Goal: Information Seeking & Learning: Check status

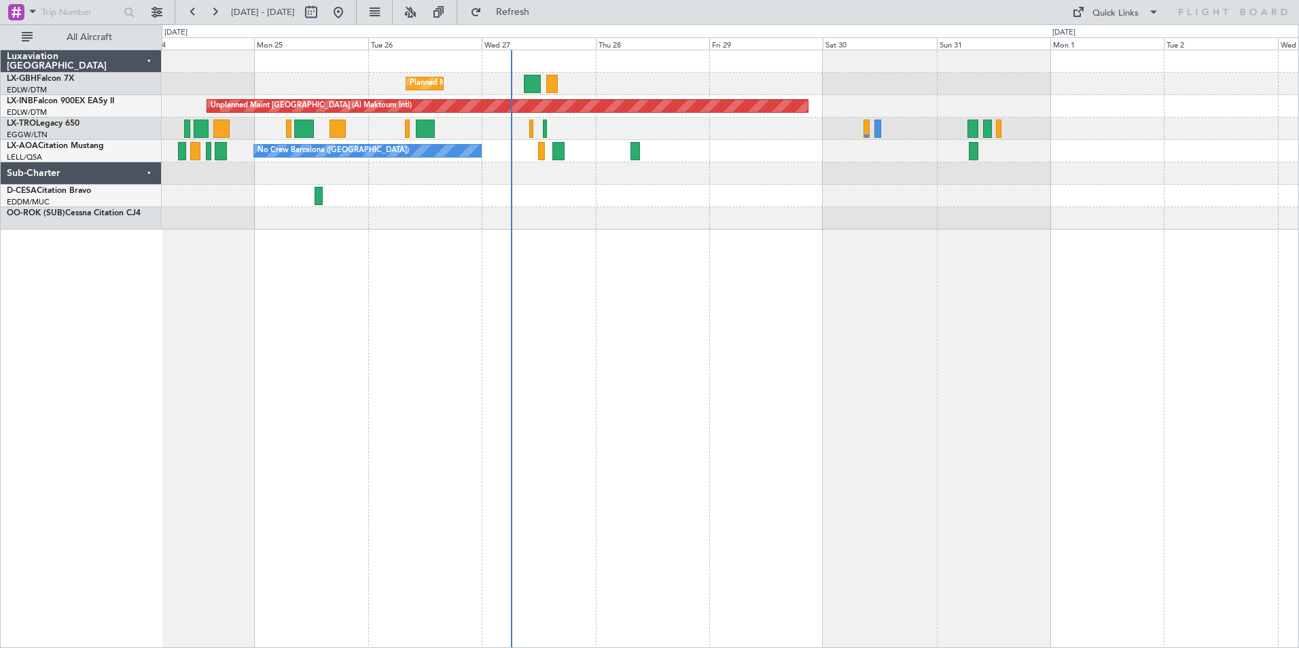
click at [835, 251] on div "Planned Maint Nice ([GEOGRAPHIC_DATA]) Unplanned Maint [GEOGRAPHIC_DATA] (Al Ma…" at bounding box center [730, 349] width 1137 height 598
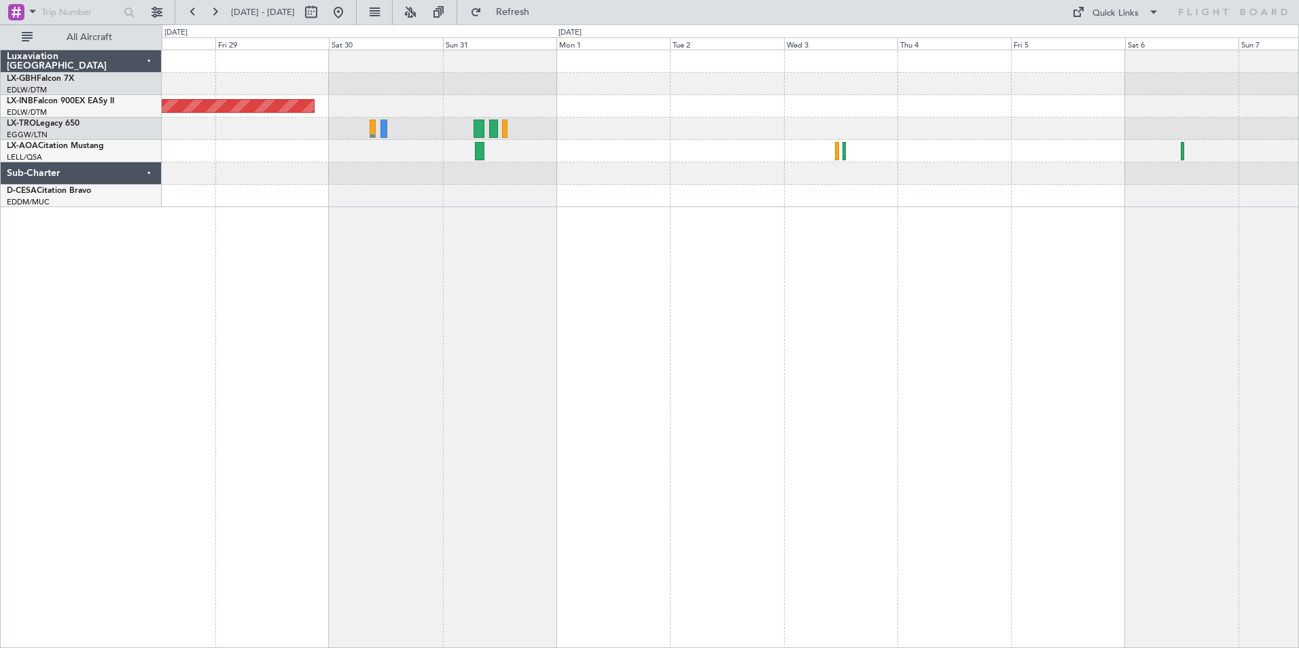
click at [607, 189] on div at bounding box center [730, 196] width 1136 height 22
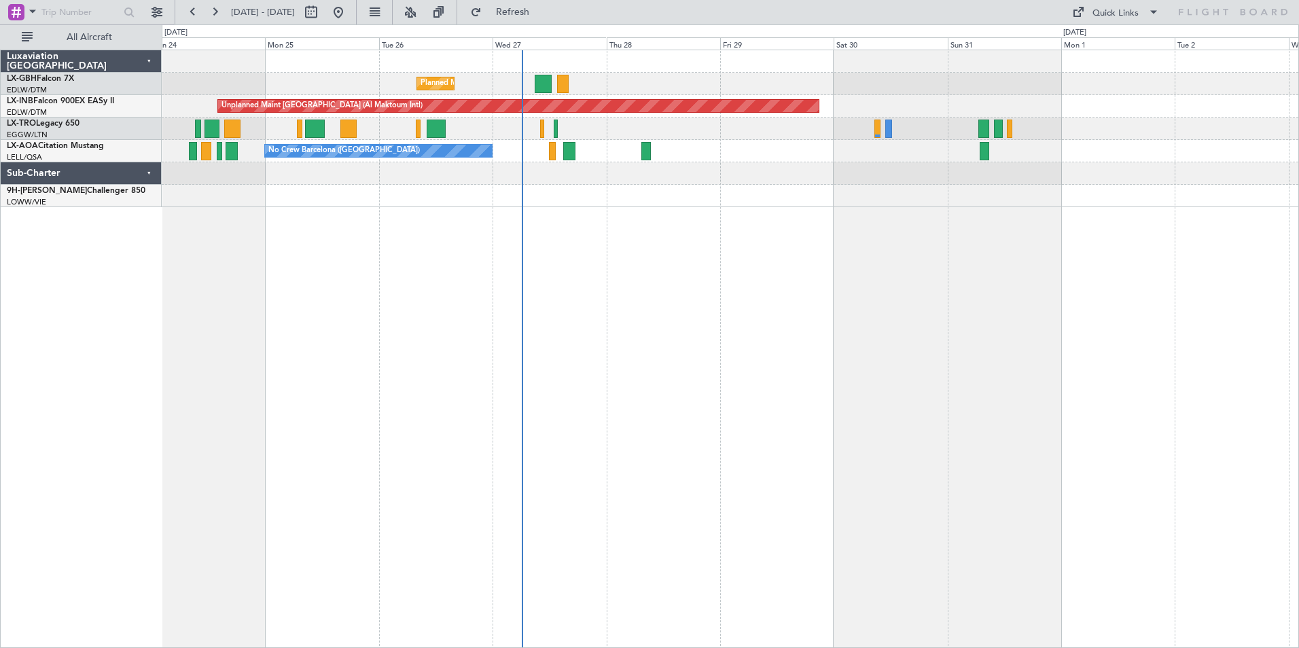
click at [929, 258] on div "Planned Maint Nice ([GEOGRAPHIC_DATA]) Unplanned Maint [GEOGRAPHIC_DATA] (Al Ma…" at bounding box center [730, 349] width 1137 height 598
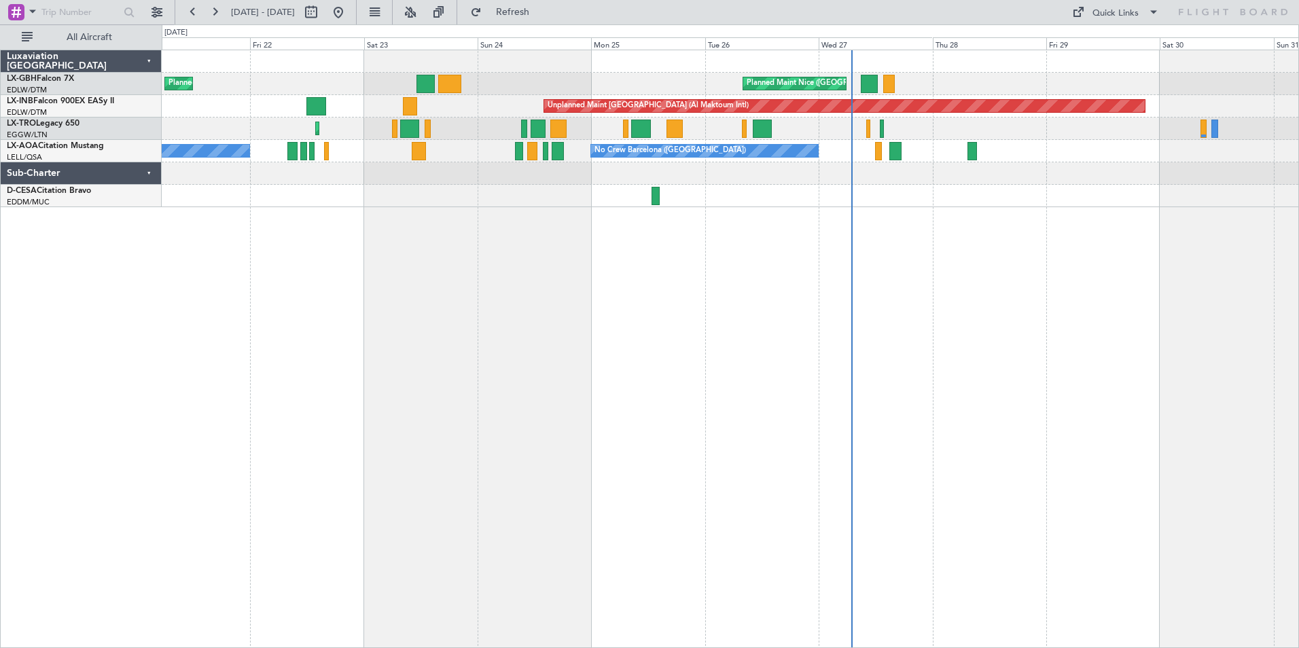
click at [615, 336] on div "Planned Maint Nice ([GEOGRAPHIC_DATA]) [GEOGRAPHIC_DATA] ([GEOGRAPHIC_DATA]) Un…" at bounding box center [730, 349] width 1137 height 598
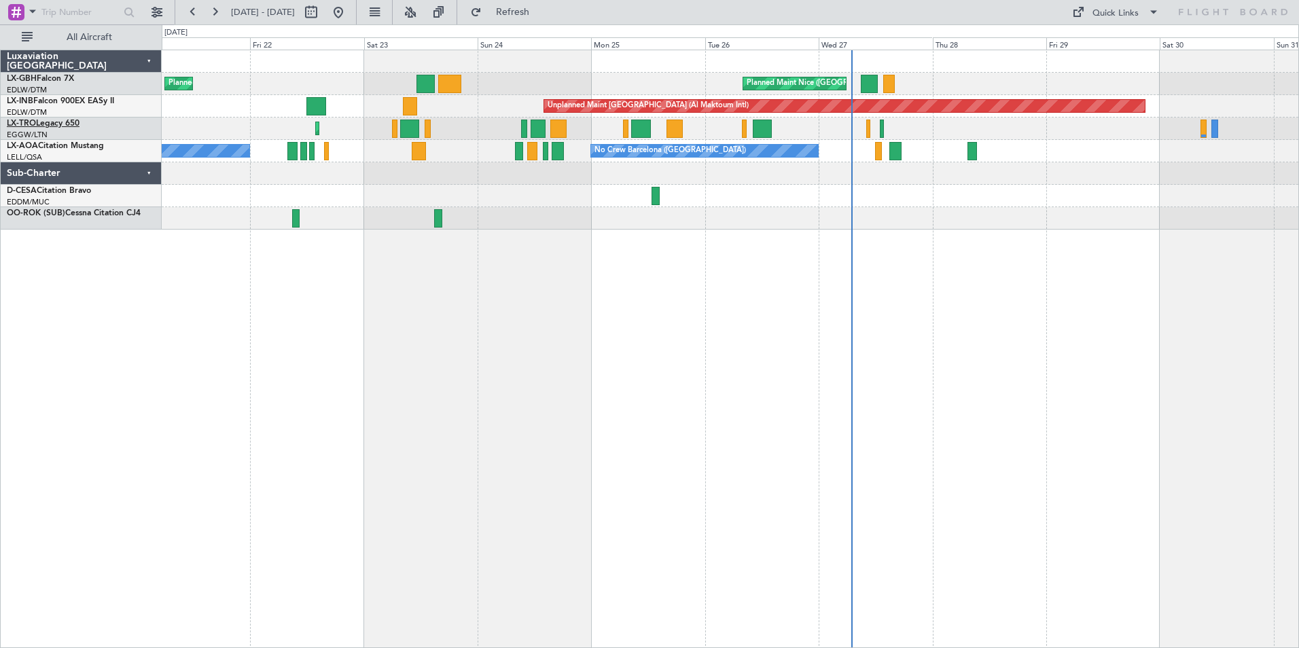
click at [67, 123] on link "LX-TRO Legacy 650" at bounding box center [43, 124] width 73 height 8
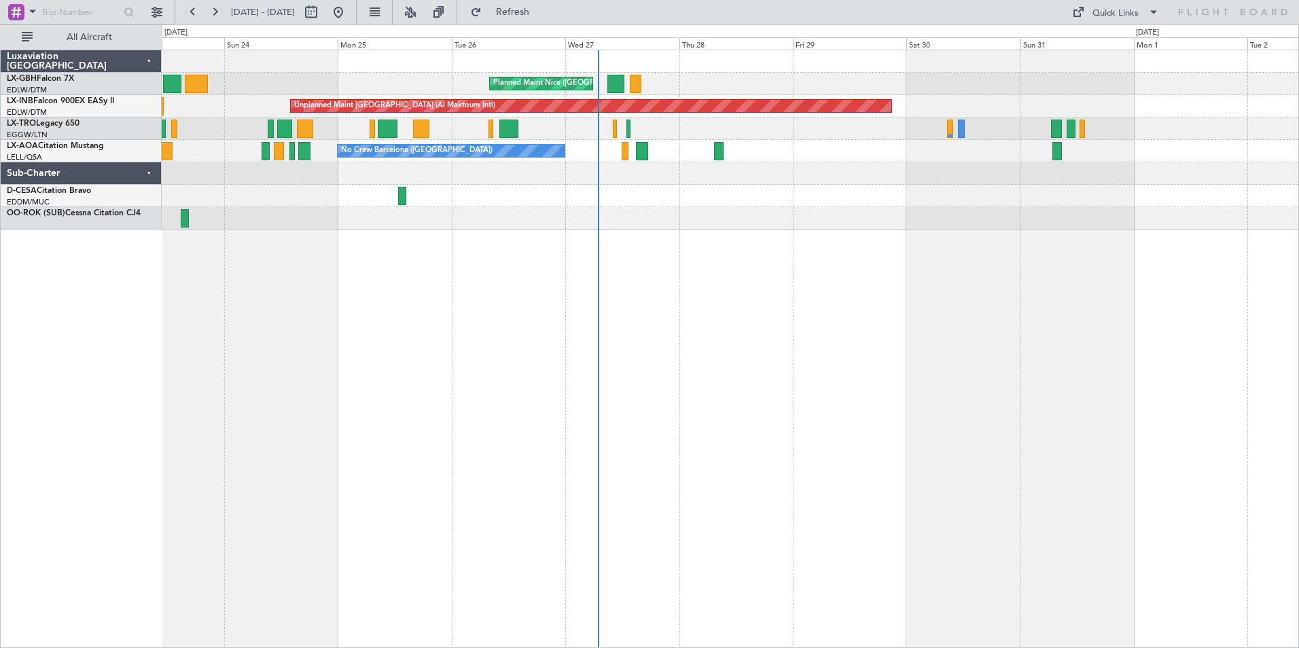
click at [742, 238] on div "Planned Maint Nice ([GEOGRAPHIC_DATA]) [GEOGRAPHIC_DATA] ([GEOGRAPHIC_DATA]) Un…" at bounding box center [730, 349] width 1137 height 598
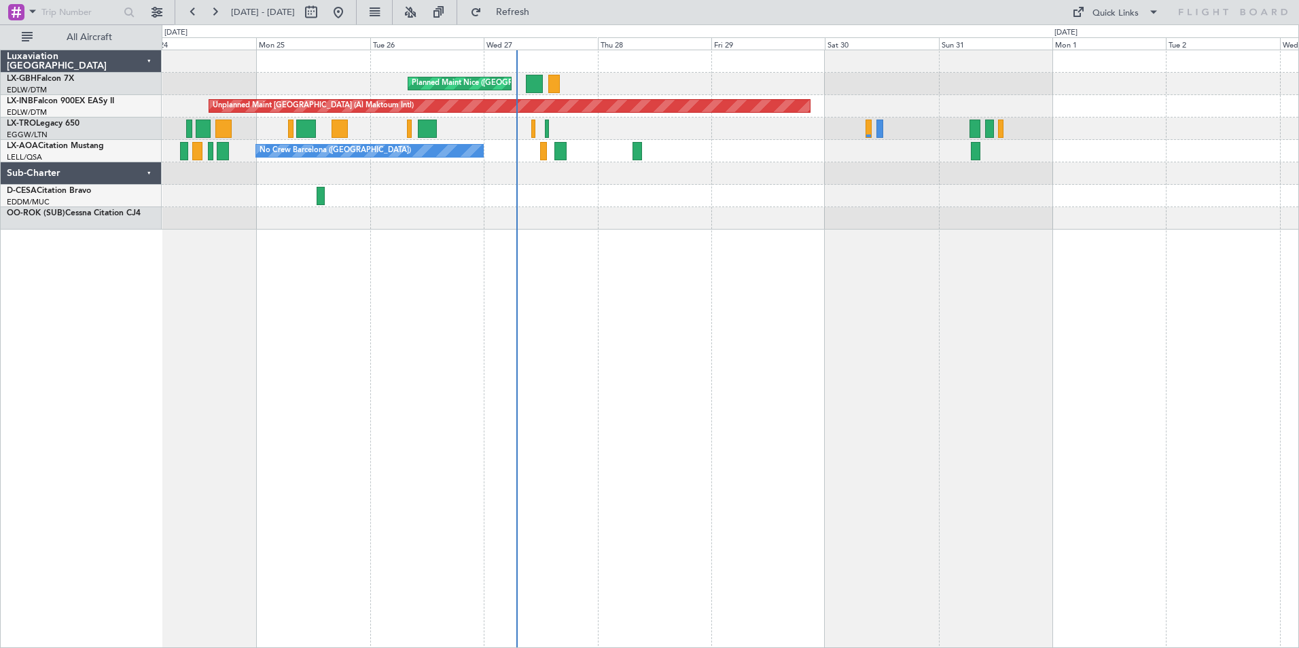
click at [592, 321] on div "Planned Maint Nice ([GEOGRAPHIC_DATA]) Unplanned Maint [GEOGRAPHIC_DATA] (Al Ma…" at bounding box center [730, 349] width 1137 height 598
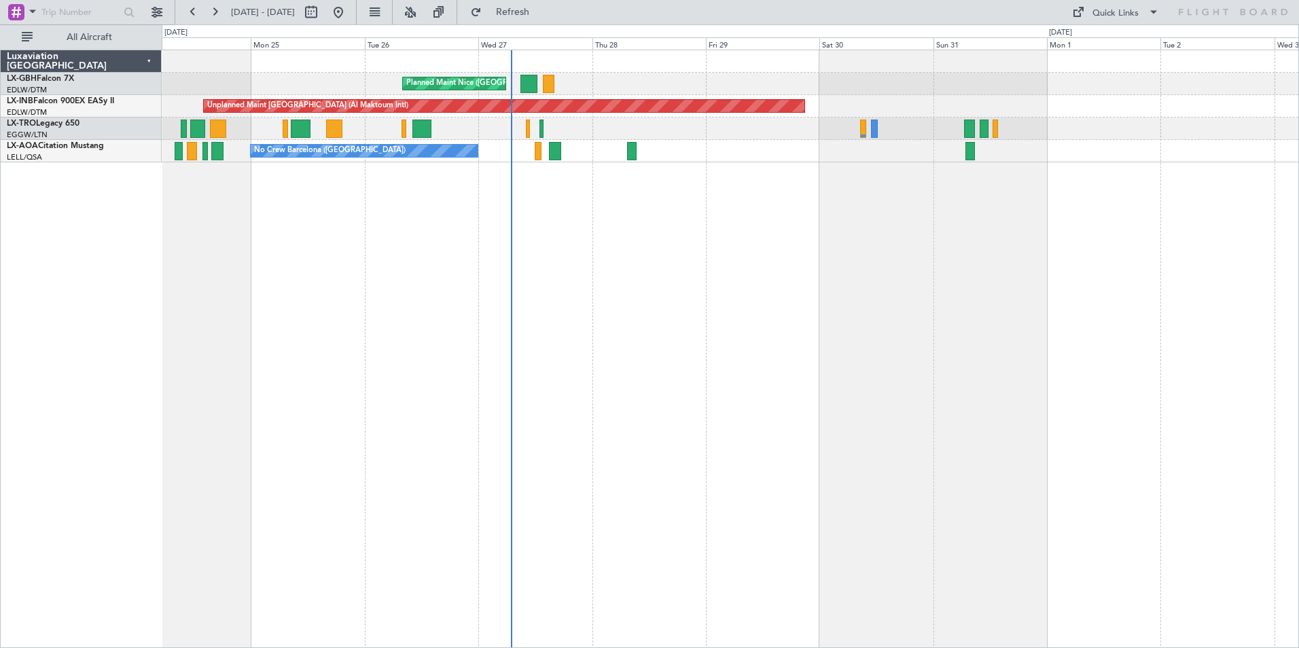
click at [725, 287] on div "Planned Maint Nice ([GEOGRAPHIC_DATA]) Unplanned Maint [GEOGRAPHIC_DATA] (Al Ma…" at bounding box center [730, 349] width 1137 height 598
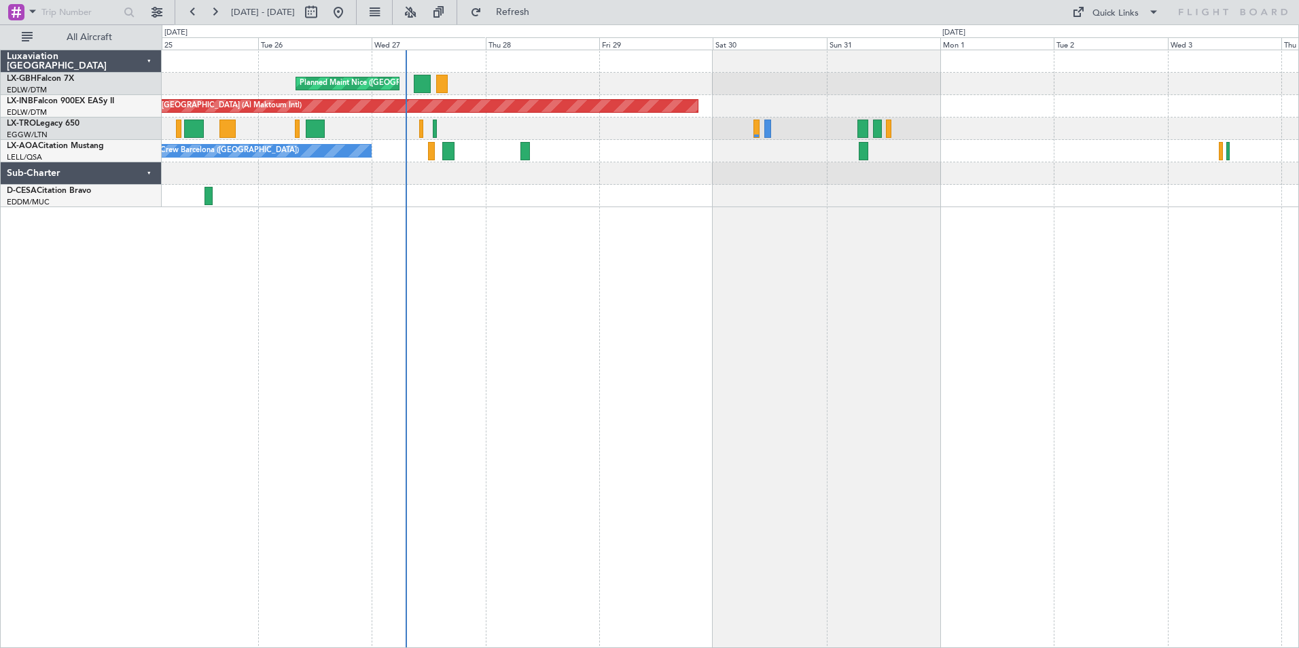
click at [728, 378] on div "Planned Maint Nice ([GEOGRAPHIC_DATA]) Unplanned Maint [GEOGRAPHIC_DATA] (Al Ma…" at bounding box center [730, 349] width 1137 height 598
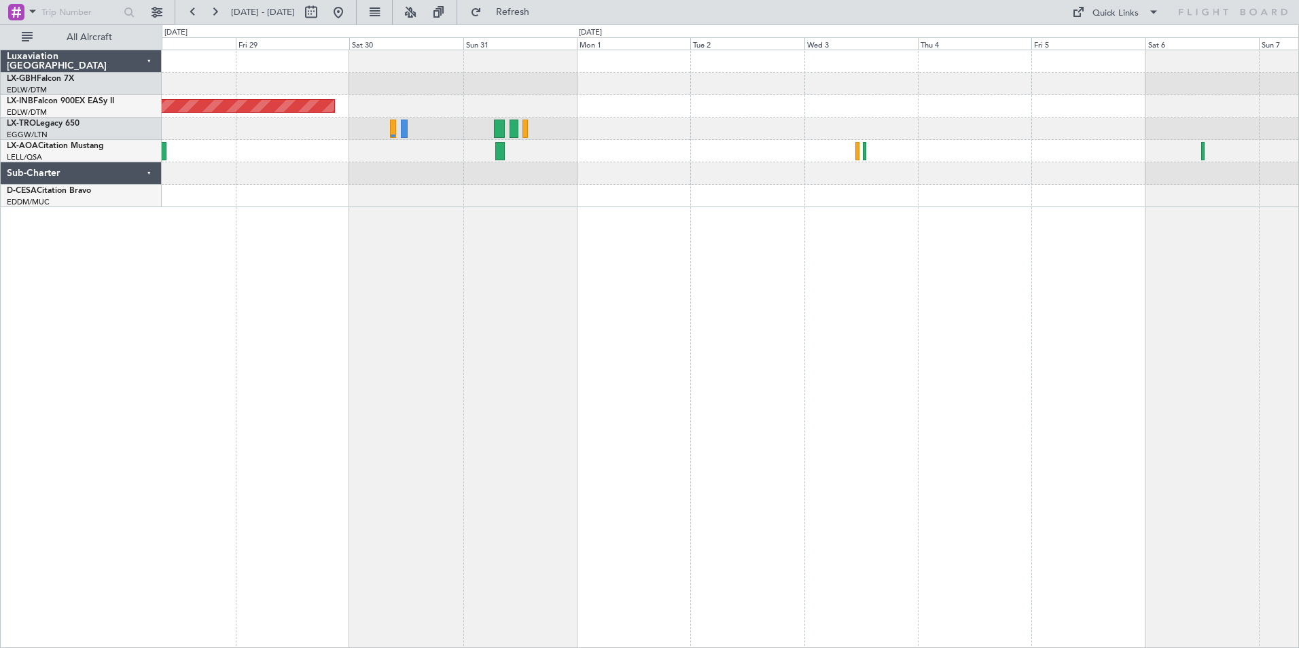
click at [664, 279] on div "Planned Maint Nice ([GEOGRAPHIC_DATA]) Unplanned Maint [GEOGRAPHIC_DATA] (Al Ma…" at bounding box center [730, 349] width 1137 height 598
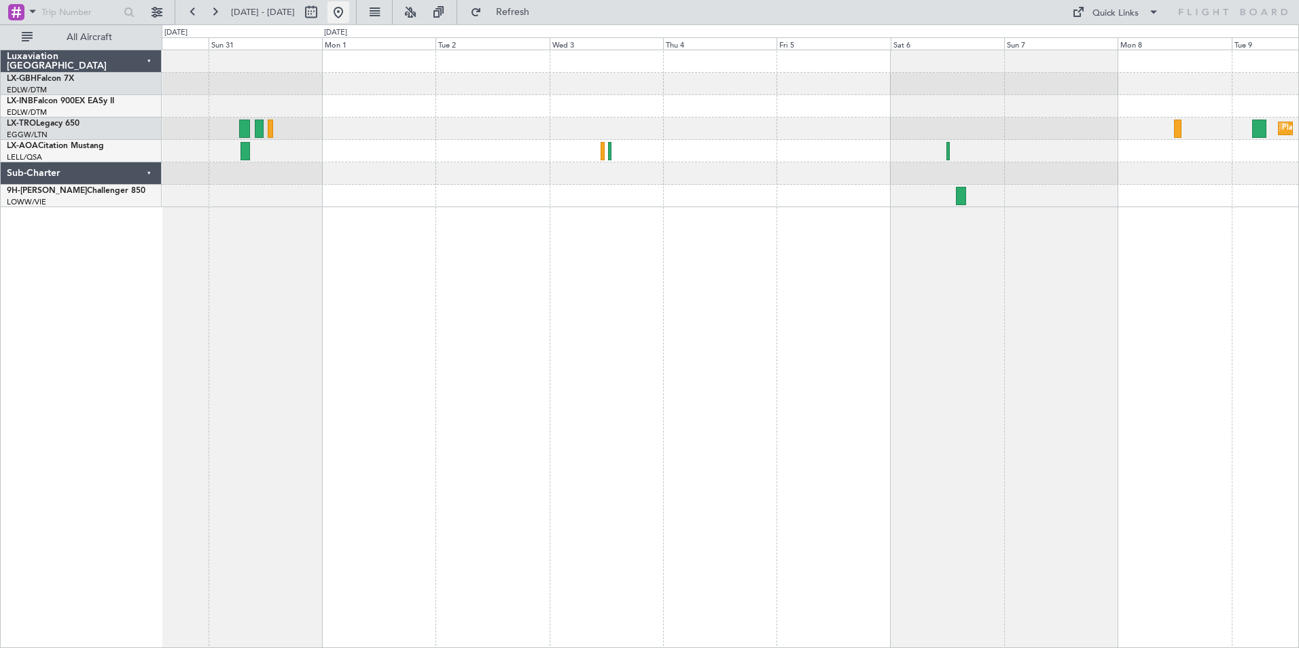
click at [349, 12] on button at bounding box center [338, 12] width 22 height 22
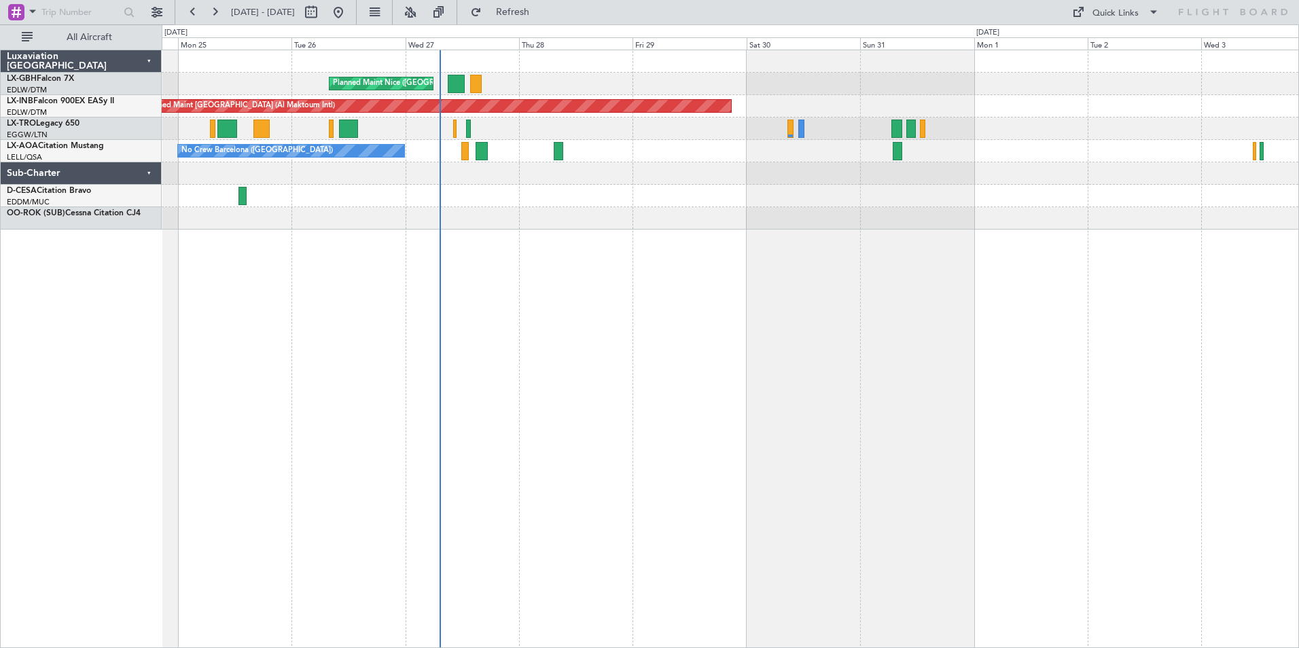
click at [590, 268] on div "Planned Maint Nice ([GEOGRAPHIC_DATA]) Unplanned Maint [GEOGRAPHIC_DATA] (Al Ma…" at bounding box center [730, 349] width 1137 height 598
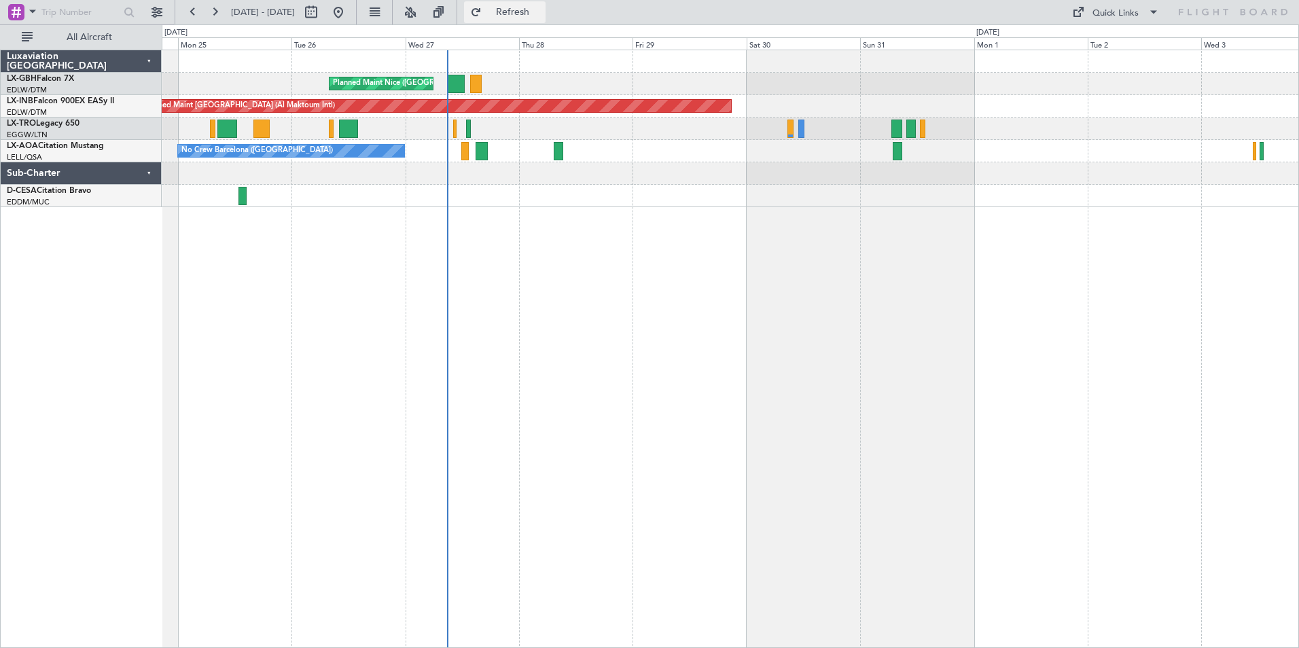
click at [533, 13] on span "Refresh" at bounding box center [512, 12] width 57 height 10
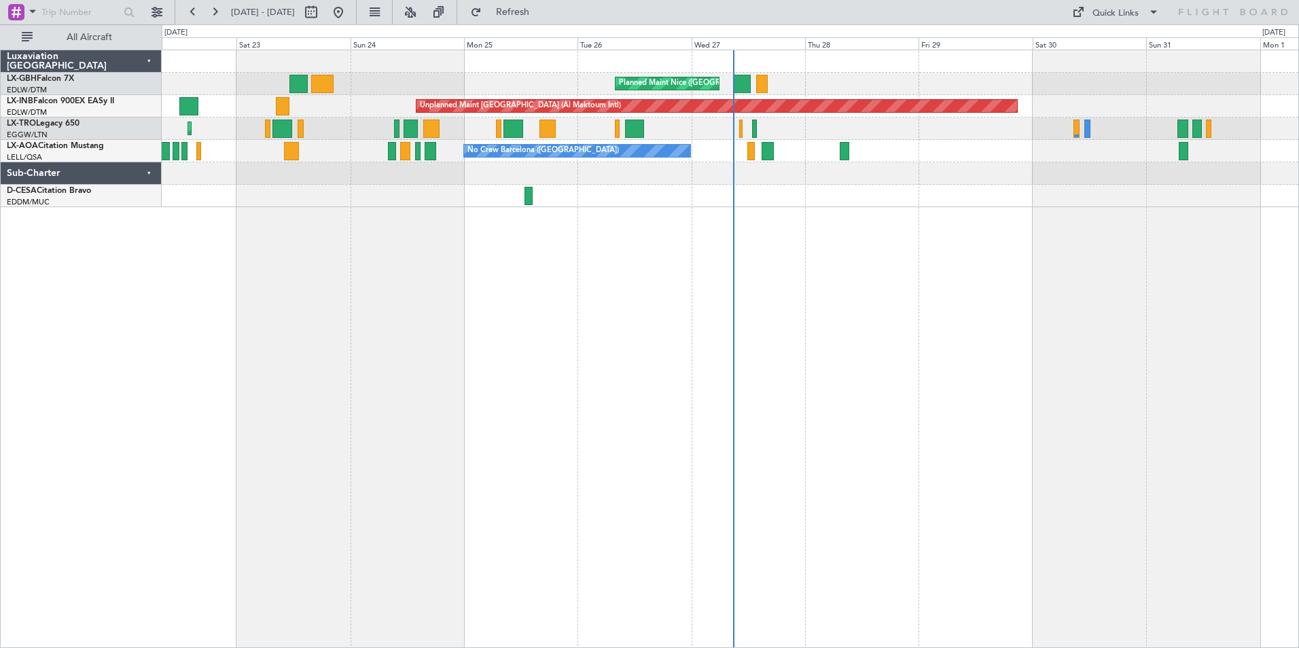
click at [668, 248] on div "Planned Maint Nice ([GEOGRAPHIC_DATA]) [GEOGRAPHIC_DATA] ([GEOGRAPHIC_DATA]) Un…" at bounding box center [730, 349] width 1137 height 598
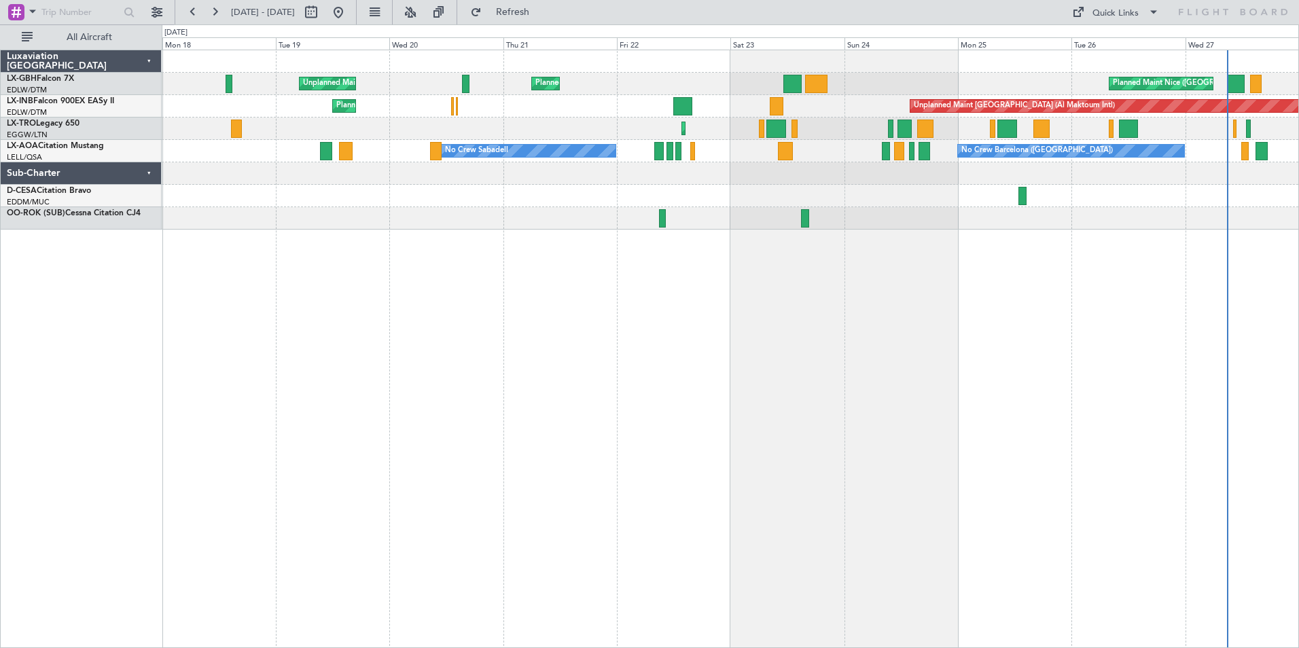
click at [786, 200] on div at bounding box center [730, 196] width 1136 height 22
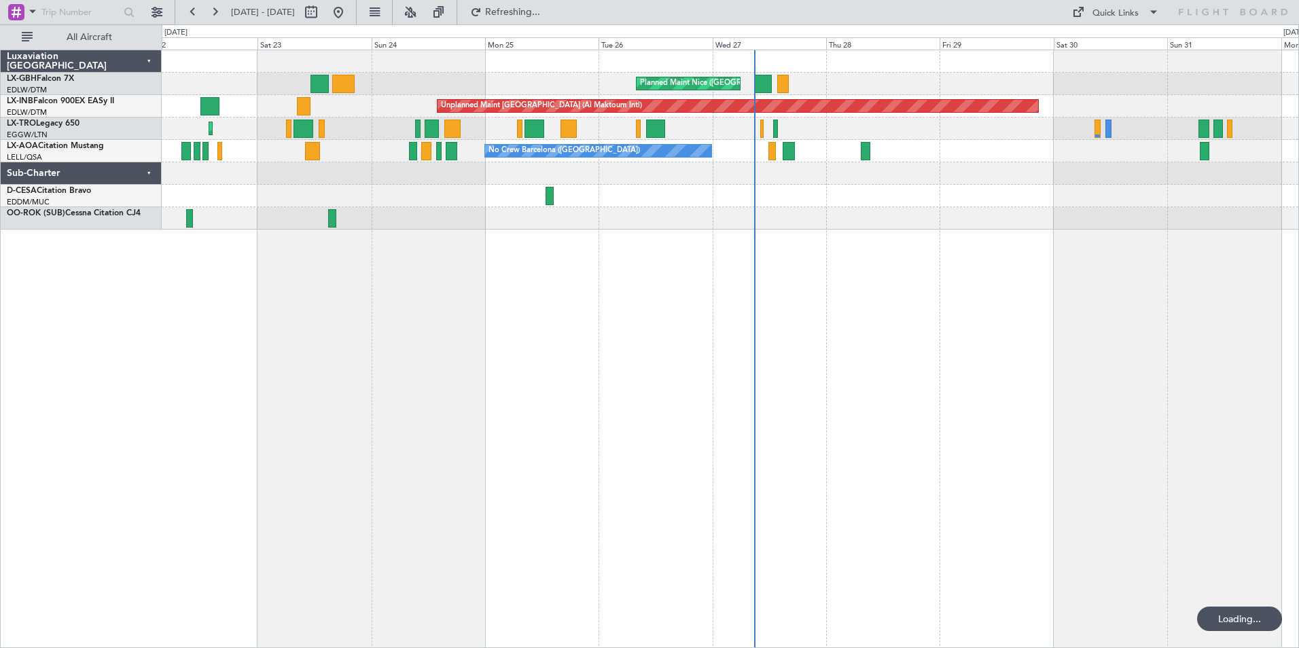
click at [230, 252] on div "Planned Maint Nice ([GEOGRAPHIC_DATA]) [GEOGRAPHIC_DATA] ([GEOGRAPHIC_DATA]) Un…" at bounding box center [730, 349] width 1137 height 598
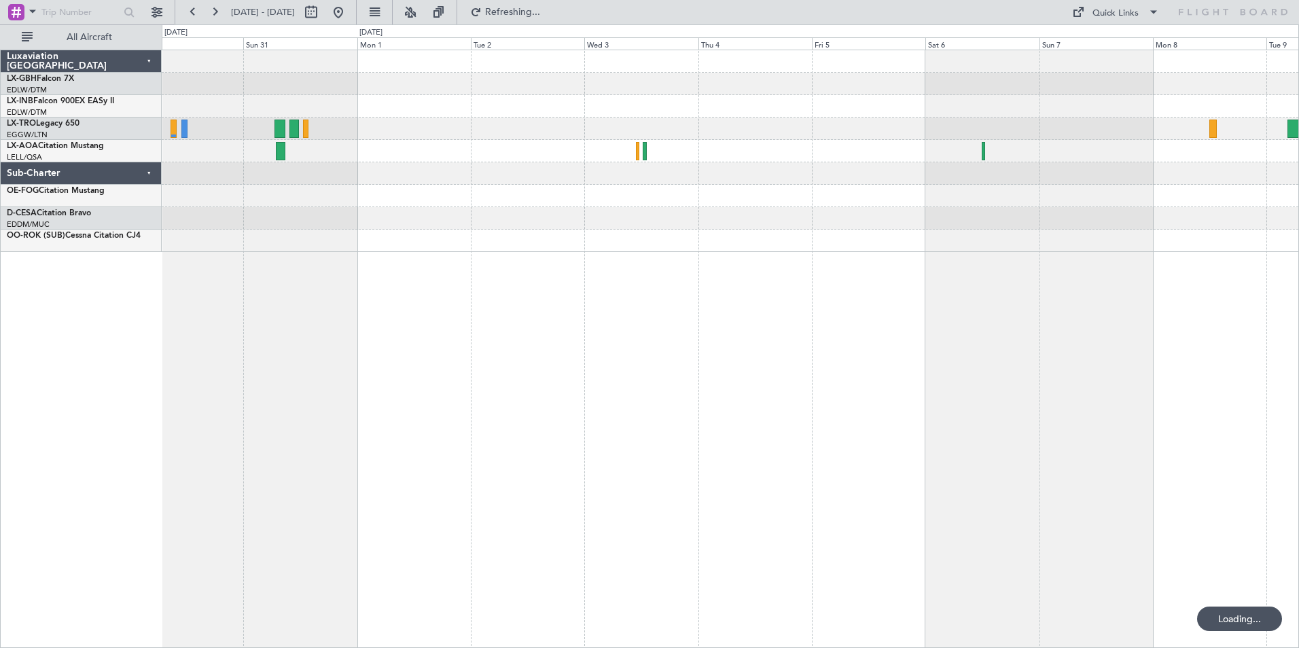
click at [238, 268] on div "Unplanned Maint [GEOGRAPHIC_DATA] (Al Maktoum Intl) Planned [GEOGRAPHIC_DATA] N…" at bounding box center [730, 349] width 1137 height 598
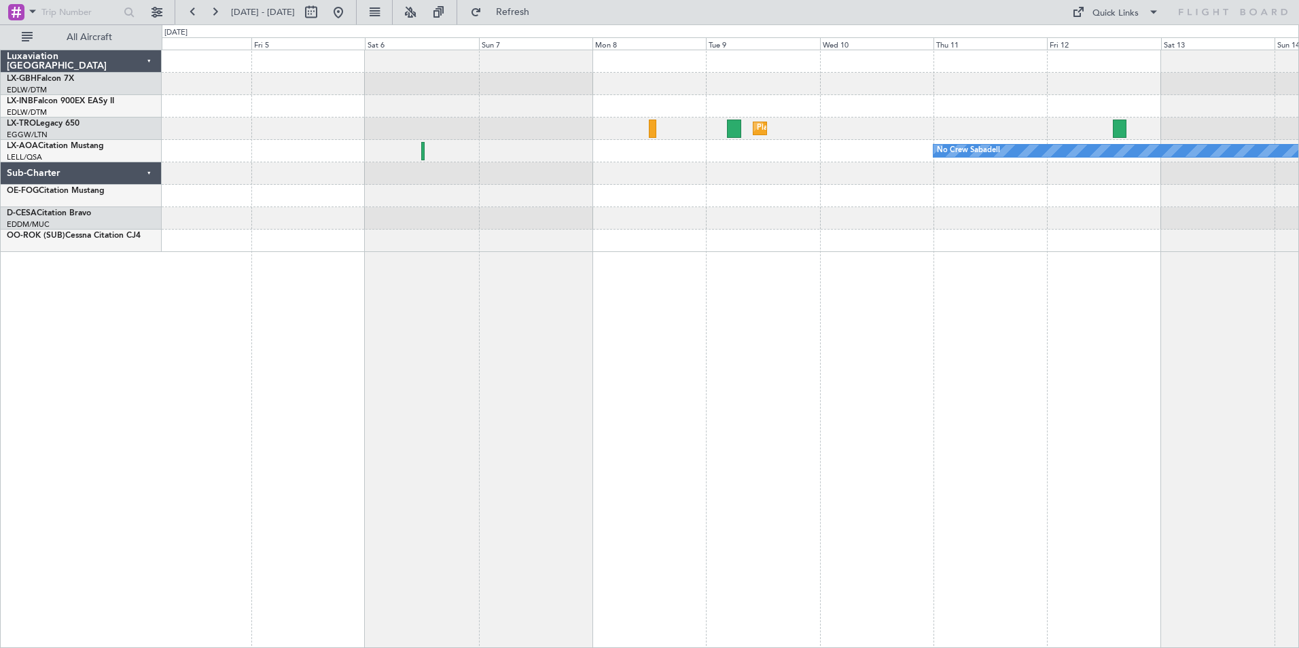
click at [279, 260] on div "Planned Maint Dusseldorf No Crew Sabadell" at bounding box center [730, 349] width 1137 height 598
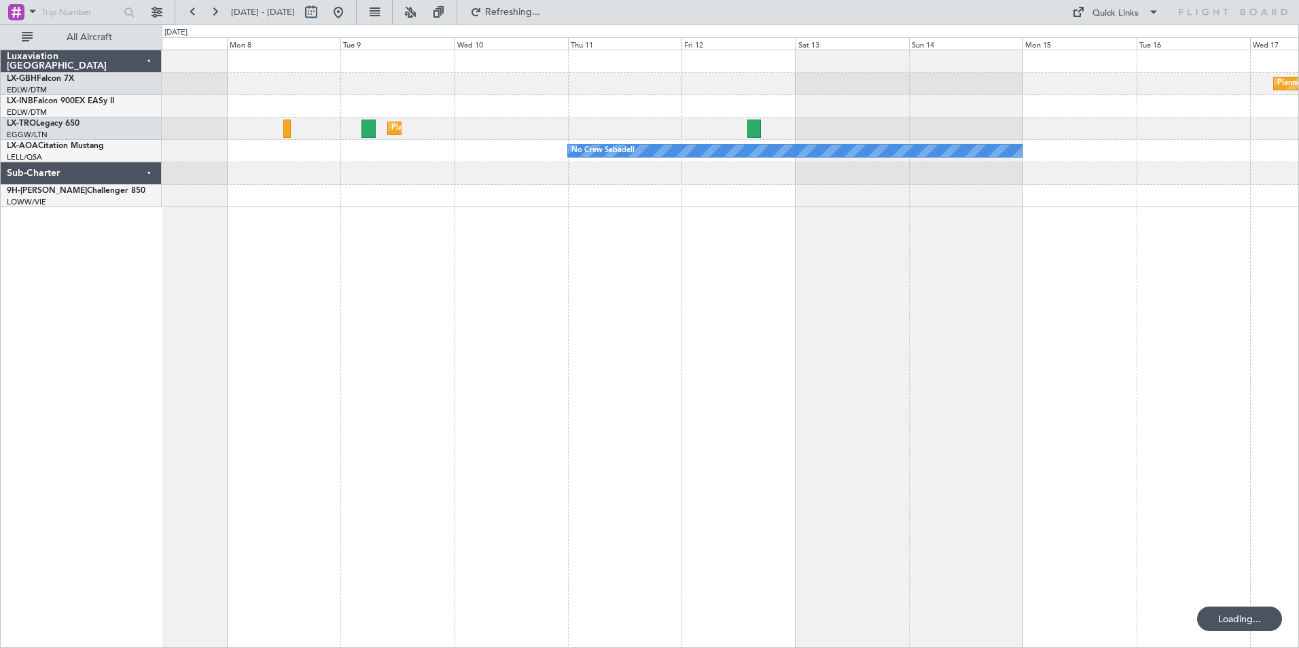
click at [353, 261] on div "Planned Maint Nurnberg Planned [GEOGRAPHIC_DATA] No Crew Sabadell" at bounding box center [730, 349] width 1137 height 598
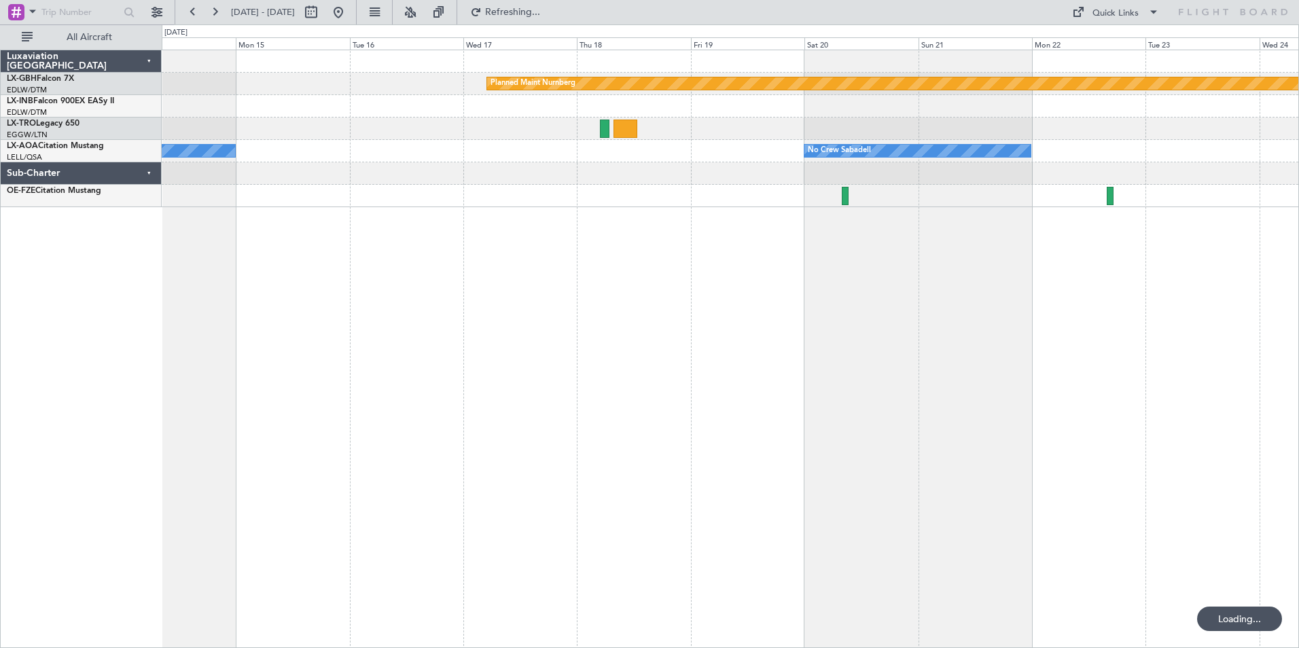
click at [250, 230] on div "Planned Maint Nurnberg No Crew Sabadell No Crew Sabadell" at bounding box center [730, 349] width 1137 height 598
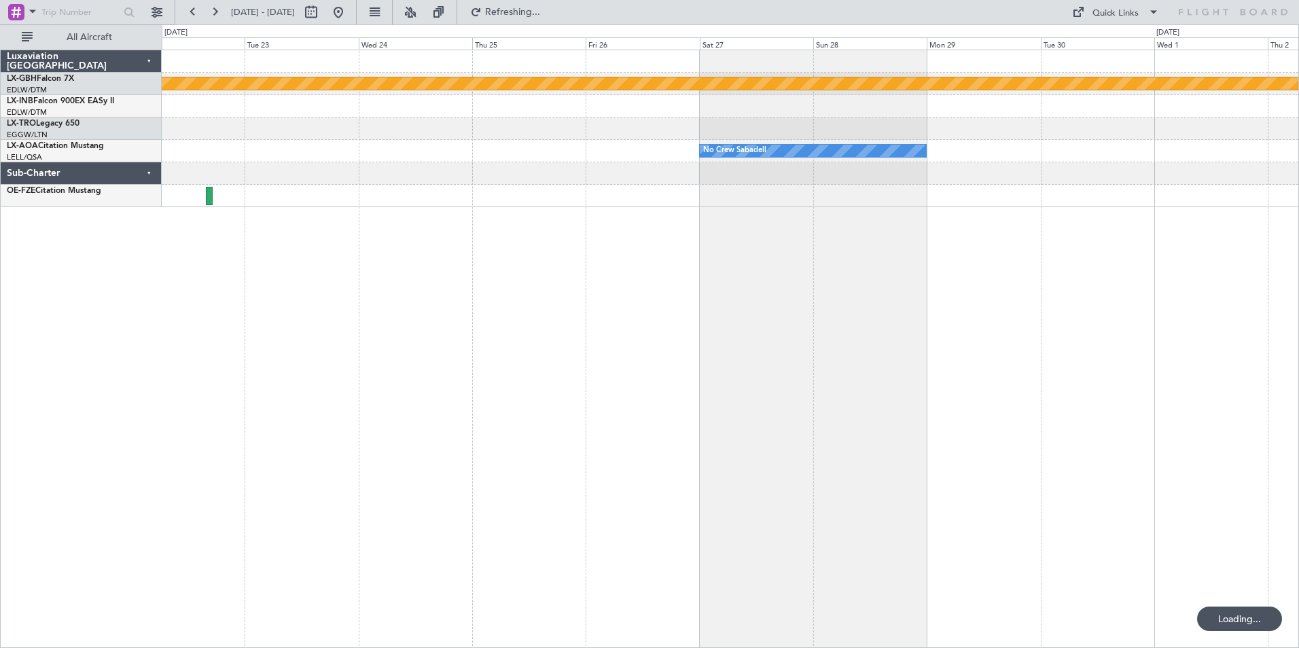
click at [367, 254] on div "Planned Maint Nurnberg No Crew Sabadell No Crew Sabadell" at bounding box center [730, 349] width 1137 height 598
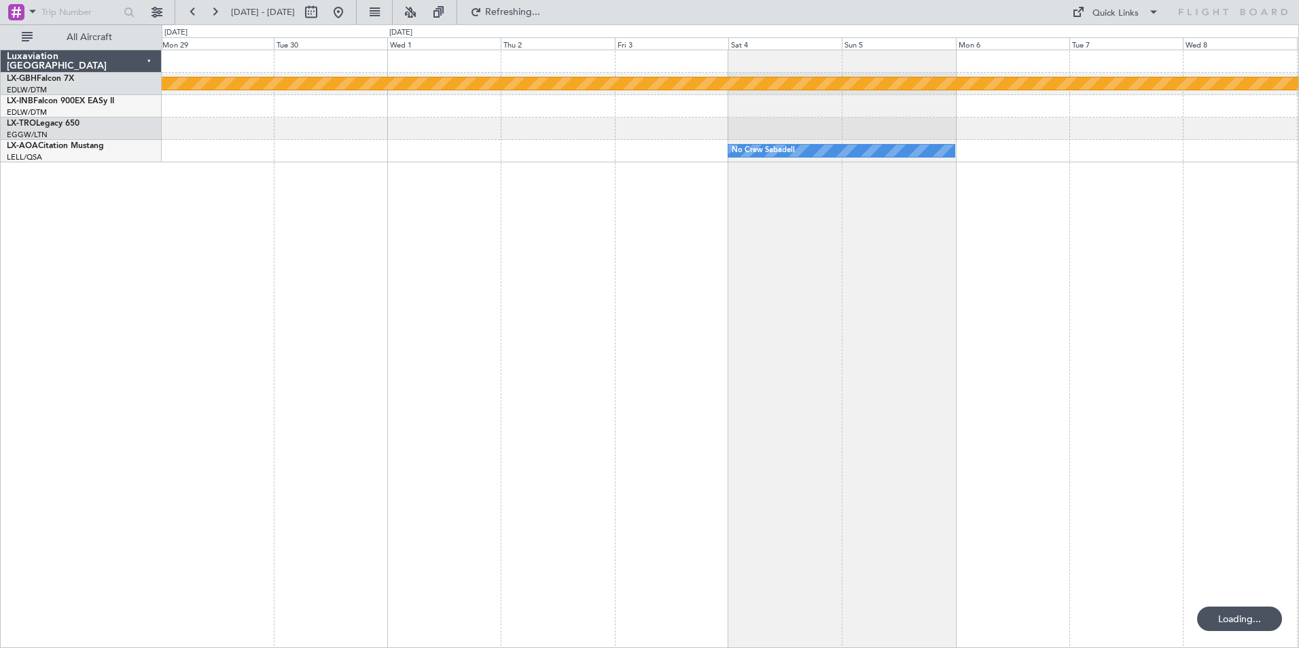
click at [259, 254] on div "Planned Maint Nurnberg No Crew Sabadell No Crew Sabadell" at bounding box center [730, 349] width 1137 height 598
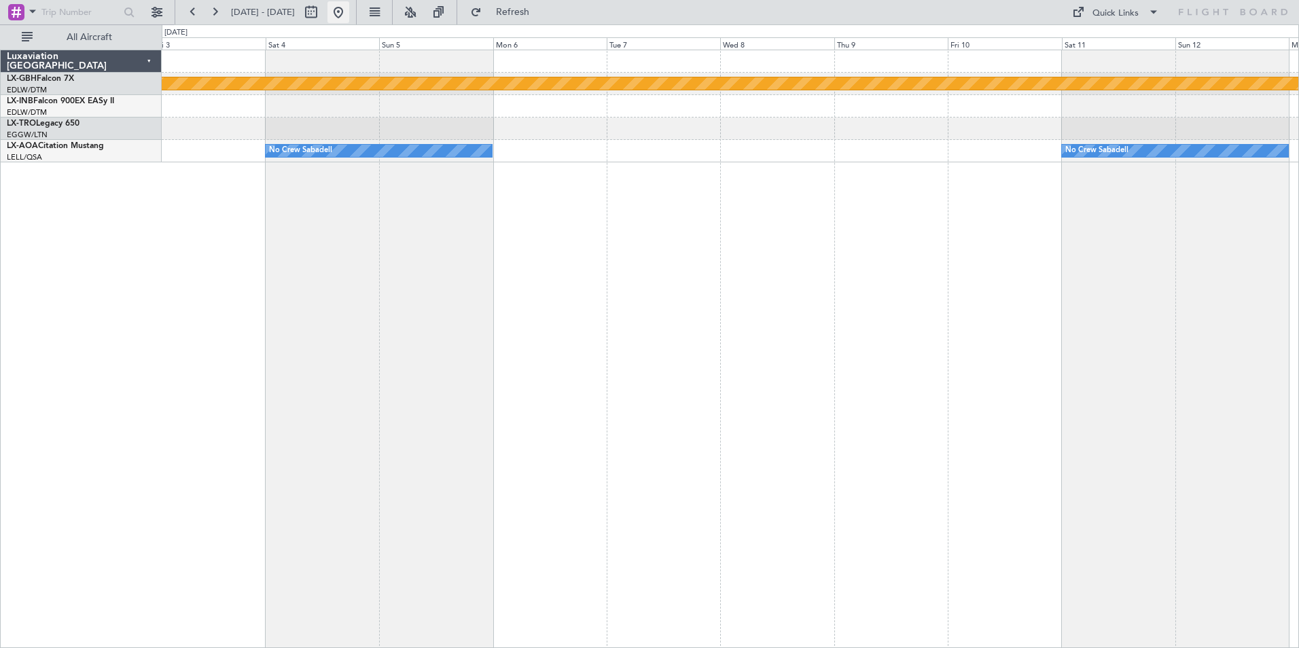
click at [349, 20] on button at bounding box center [338, 12] width 22 height 22
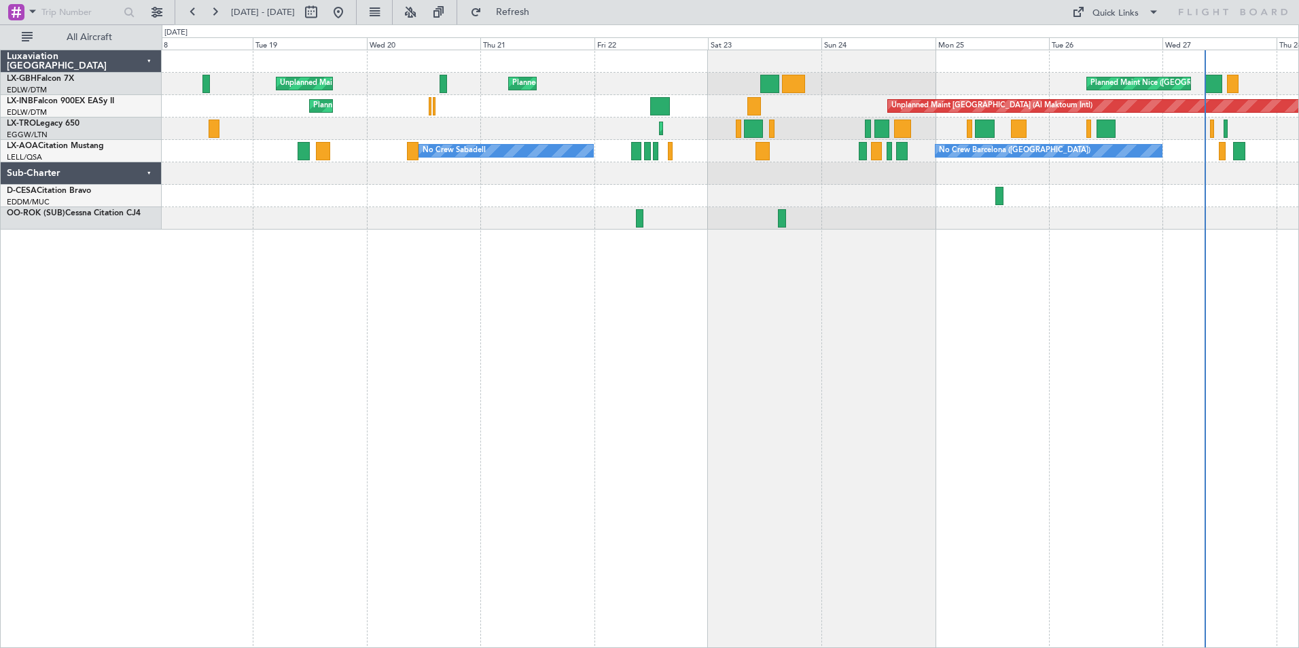
click at [794, 279] on div "Planned Maint Nice ([GEOGRAPHIC_DATA]) [GEOGRAPHIC_DATA] ([GEOGRAPHIC_DATA]) Un…" at bounding box center [730, 349] width 1137 height 598
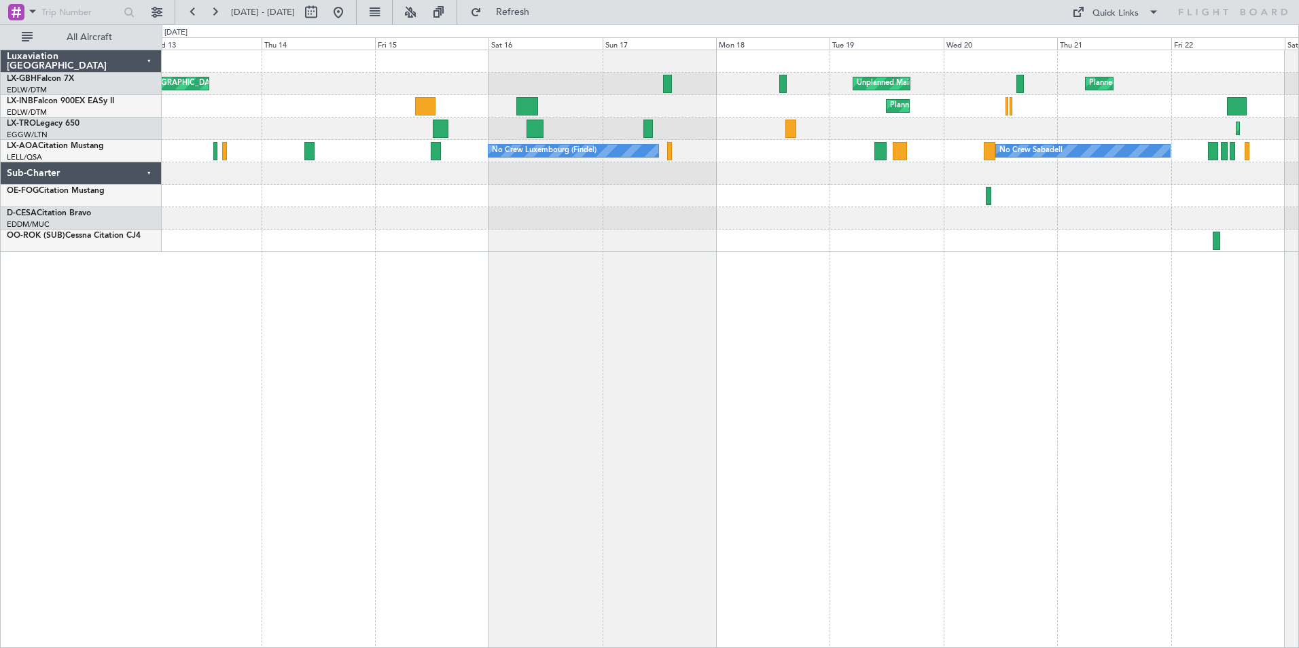
click at [969, 256] on div "Unplanned Maint [GEOGRAPHIC_DATA] ([GEOGRAPHIC_DATA]) [GEOGRAPHIC_DATA] ([GEOGR…" at bounding box center [730, 349] width 1137 height 598
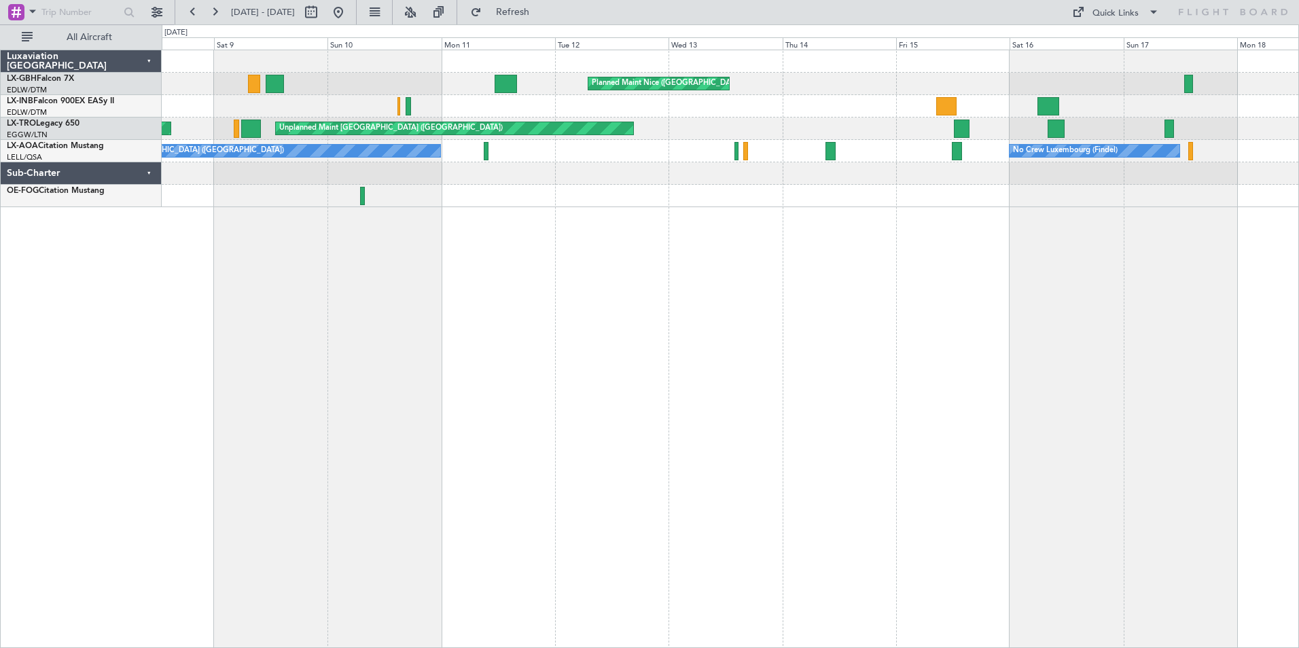
click at [789, 210] on div "Planned Maint Nice ([GEOGRAPHIC_DATA]) Unplanned Maint [GEOGRAPHIC_DATA] ([GEOG…" at bounding box center [730, 349] width 1137 height 598
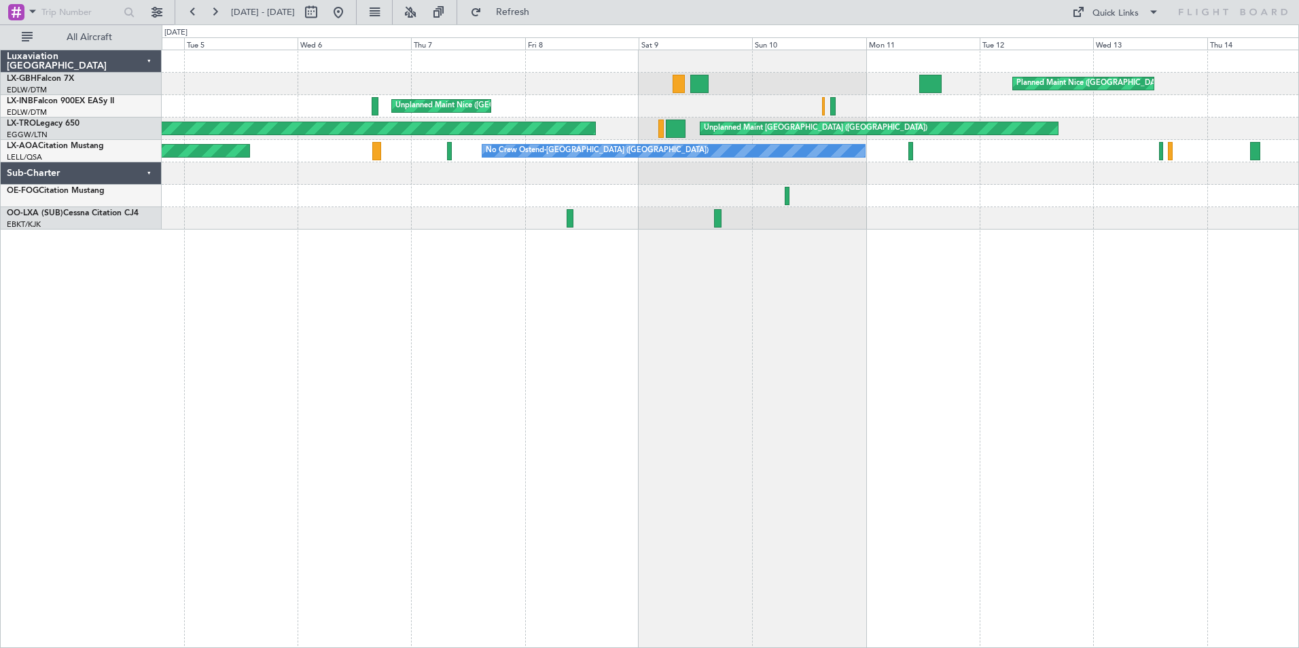
click at [923, 231] on div "Planned Maint Nice ([GEOGRAPHIC_DATA]) [GEOGRAPHIC_DATA] ([GEOGRAPHIC_DATA]) Un…" at bounding box center [730, 349] width 1137 height 598
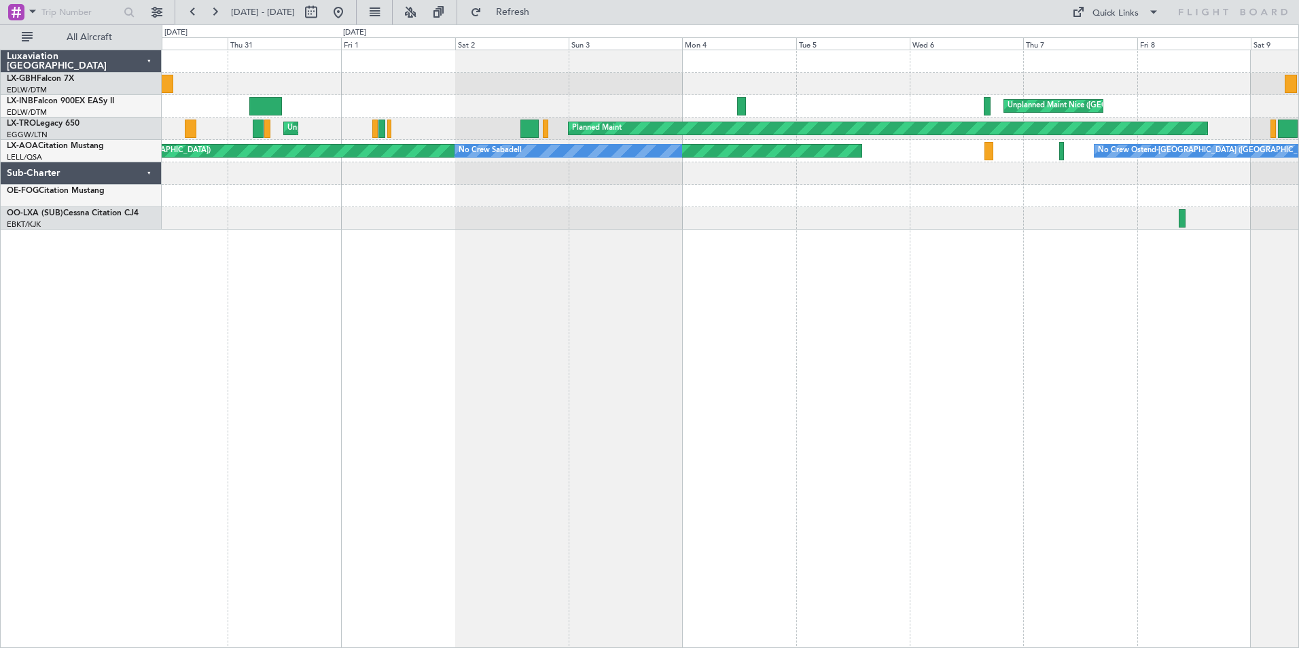
click at [1020, 280] on div "Unplanned Maint Nice ([GEOGRAPHIC_DATA]) Planned Maint Unplanned Maint [GEOGRAP…" at bounding box center [730, 349] width 1137 height 598
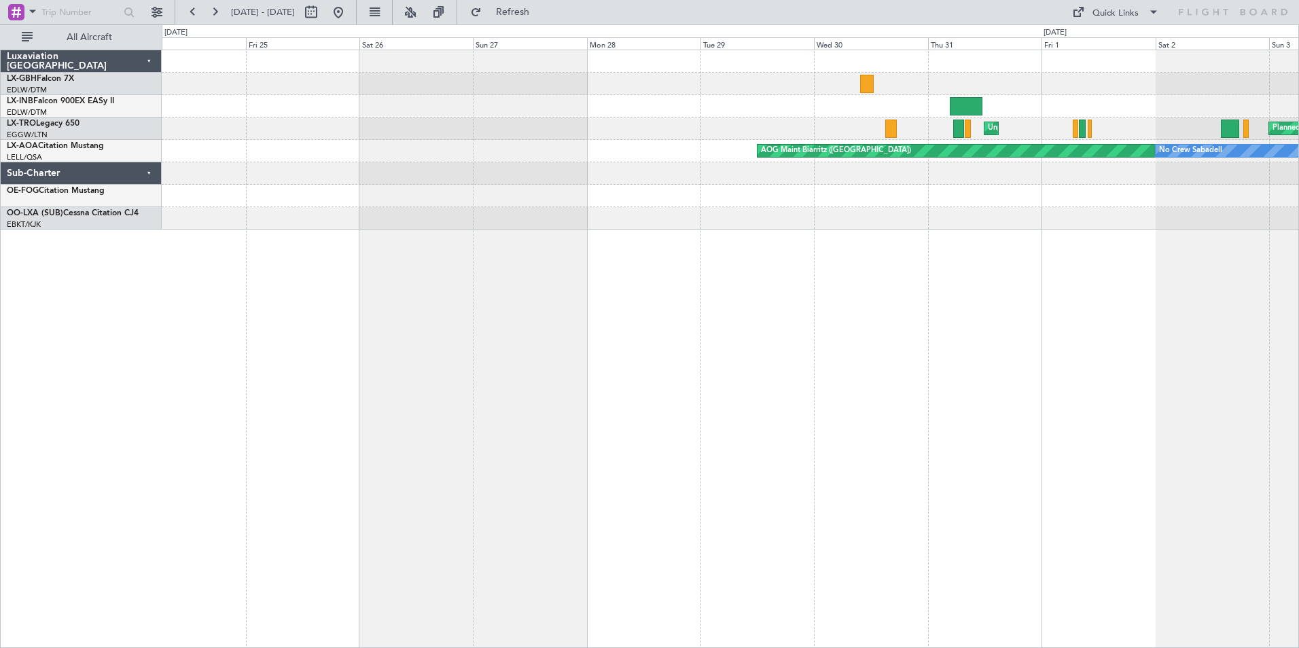
click at [926, 253] on div "Planned Maint Unplanned Maint [GEOGRAPHIC_DATA] ([GEOGRAPHIC_DATA]) AOG Maint B…" at bounding box center [730, 349] width 1137 height 598
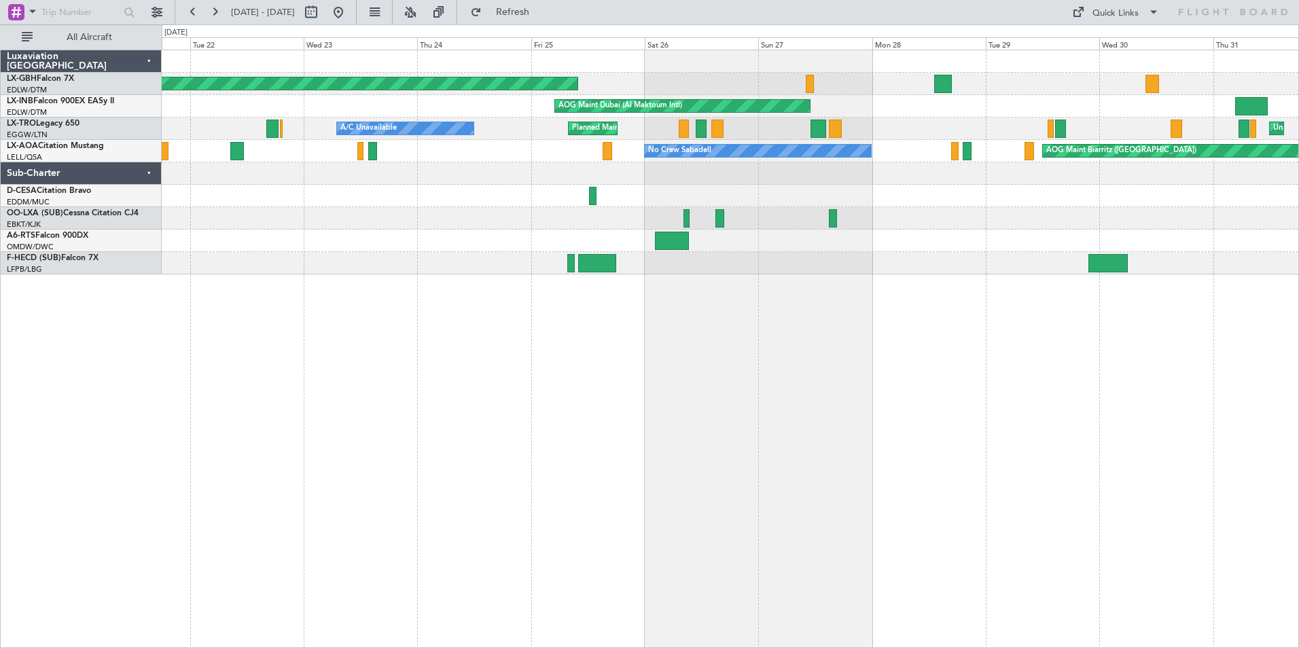
click at [1048, 342] on div "Planned Maint [GEOGRAPHIC_DATA] ([GEOGRAPHIC_DATA]) AOG Maint [GEOGRAPHIC_DATA]…" at bounding box center [730, 349] width 1137 height 598
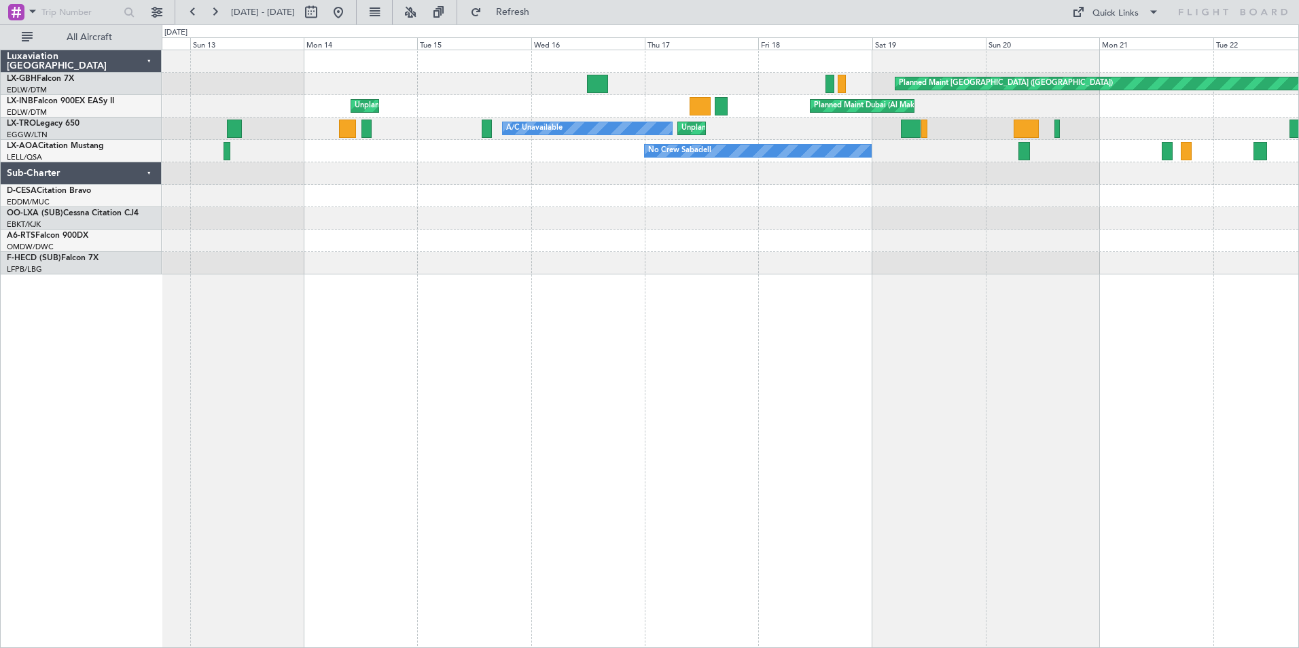
click at [1103, 210] on div at bounding box center [730, 218] width 1136 height 22
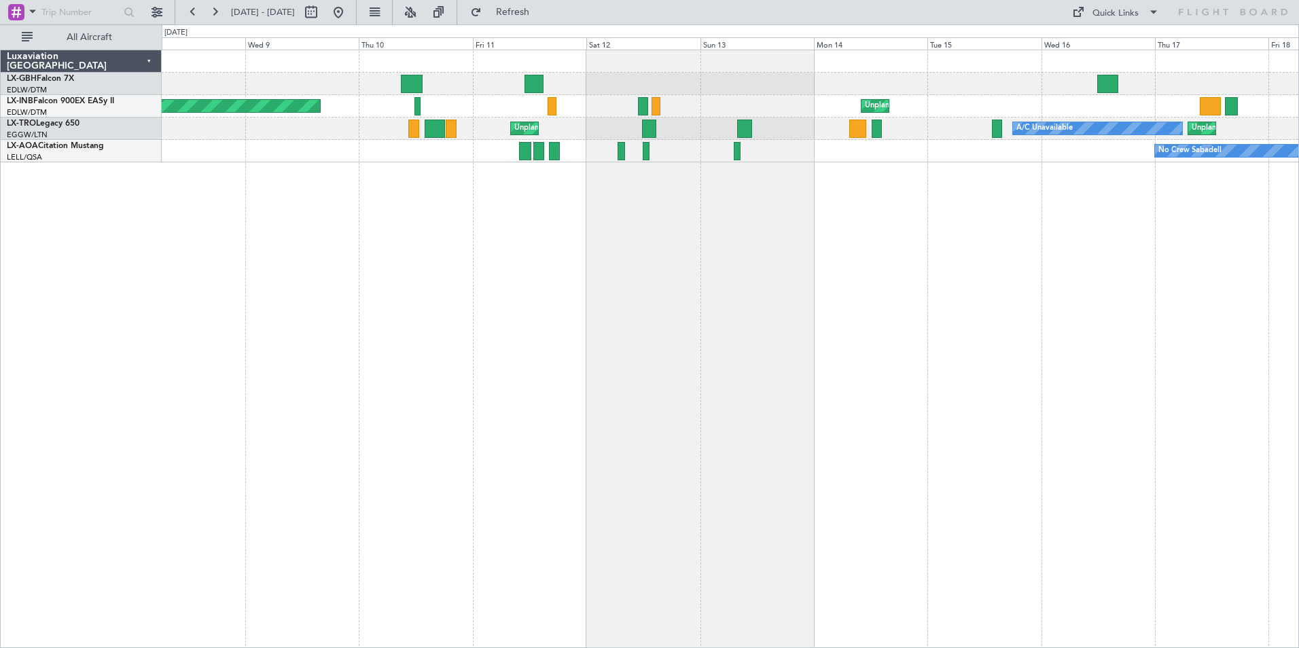
click at [725, 204] on div "Planned Maint [GEOGRAPHIC_DATA] ([GEOGRAPHIC_DATA]) Unplanned Maint [GEOGRAPHIC…" at bounding box center [730, 349] width 1137 height 598
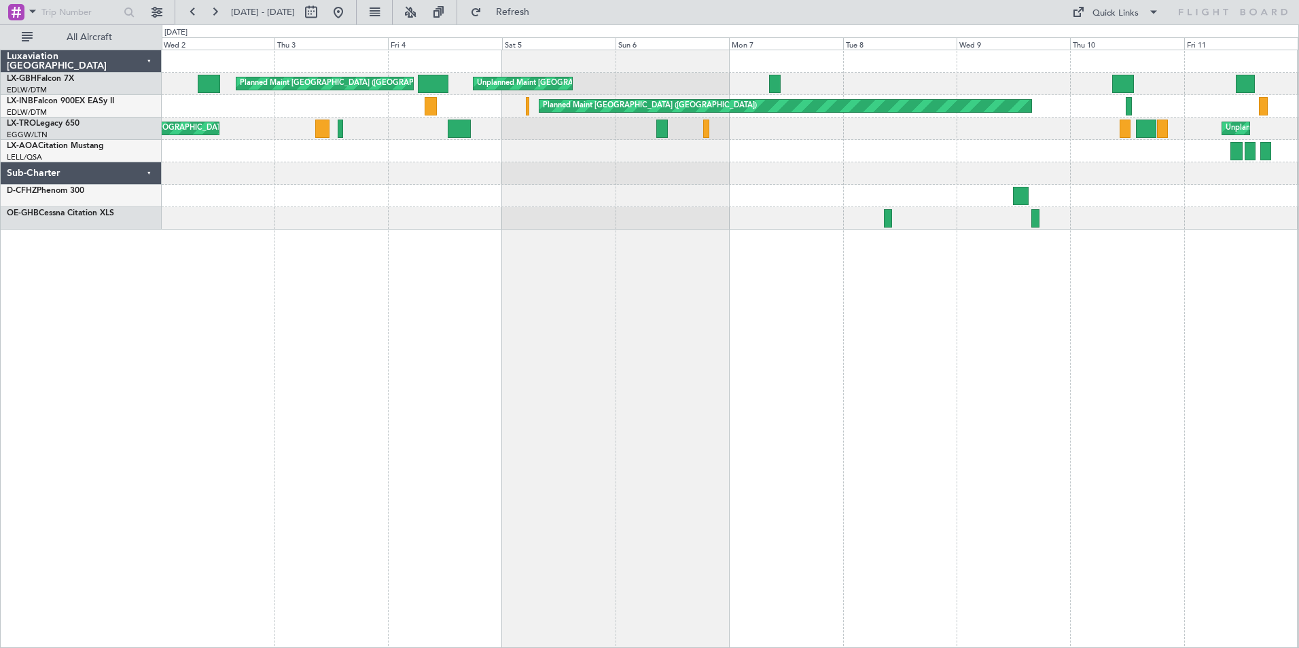
click at [1202, 212] on div at bounding box center [730, 218] width 1136 height 22
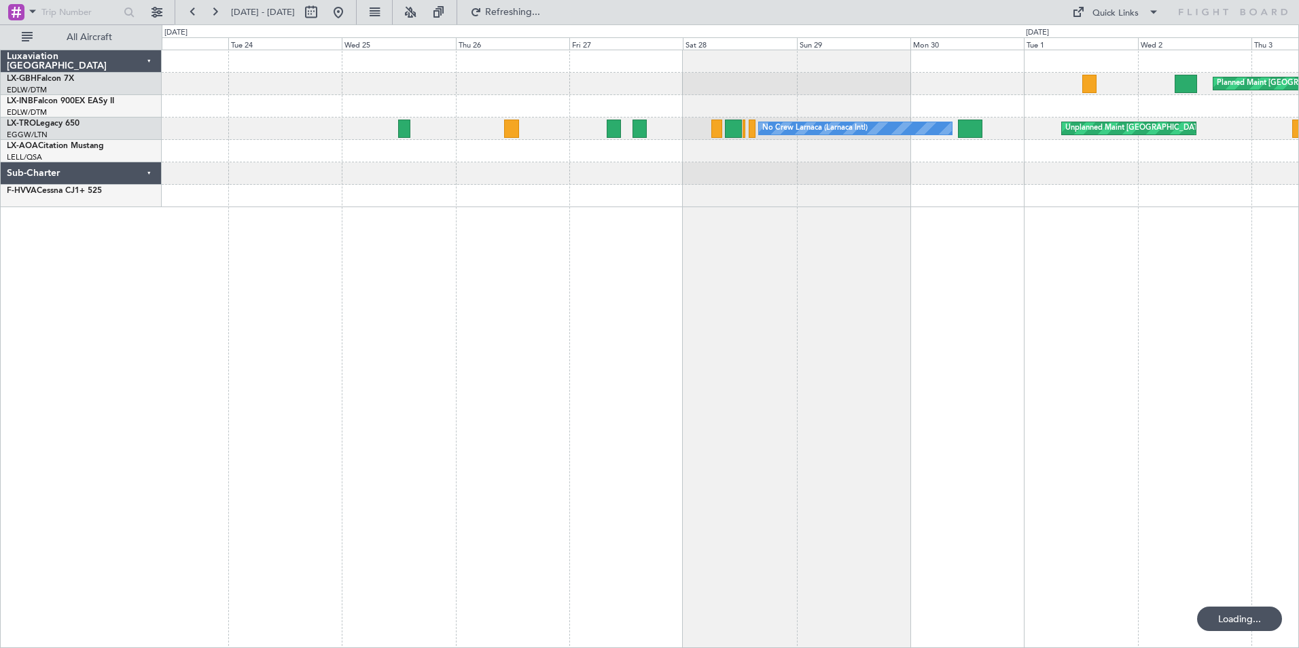
click at [876, 207] on div "Planned Maint [GEOGRAPHIC_DATA] ([GEOGRAPHIC_DATA]) Unplanned Maint [GEOGRAPHIC…" at bounding box center [730, 349] width 1137 height 598
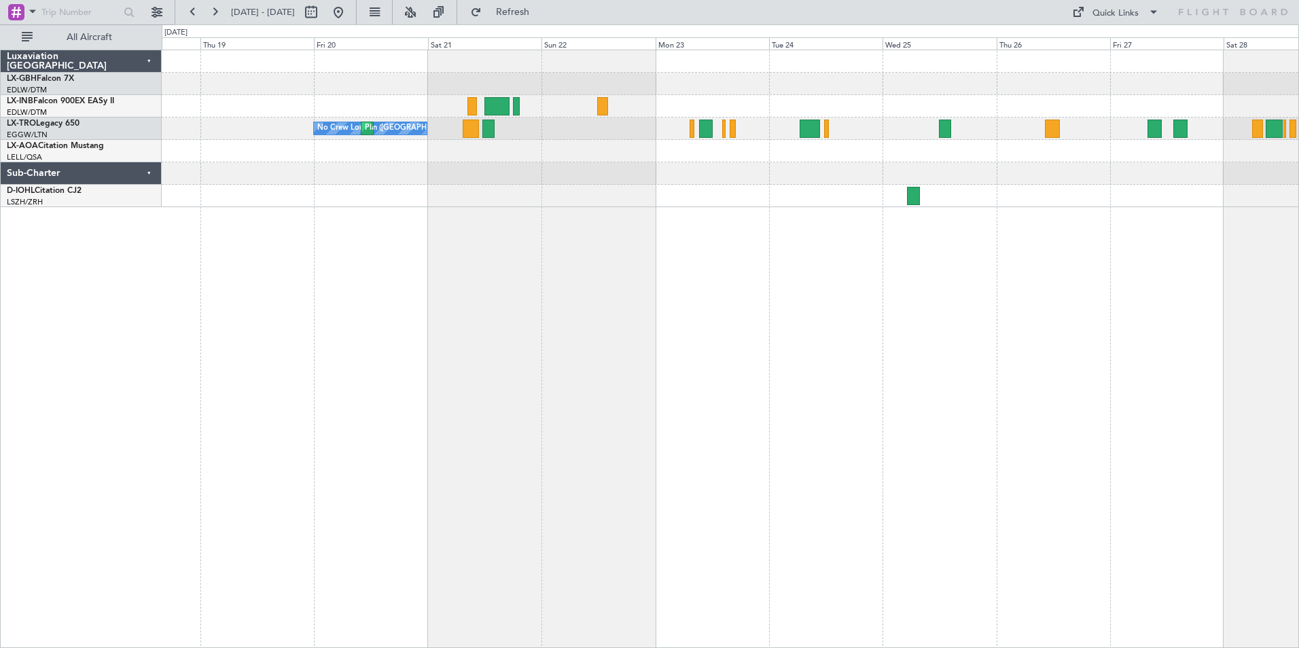
click at [891, 209] on div "No Crew London ([GEOGRAPHIC_DATA]) Planned Maint [GEOGRAPHIC_DATA] ([GEOGRAPHIC…" at bounding box center [730, 349] width 1137 height 598
